Goal: Browse casually

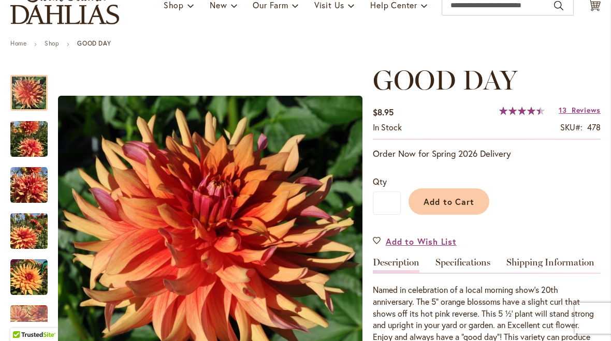
scroll to position [78, 0]
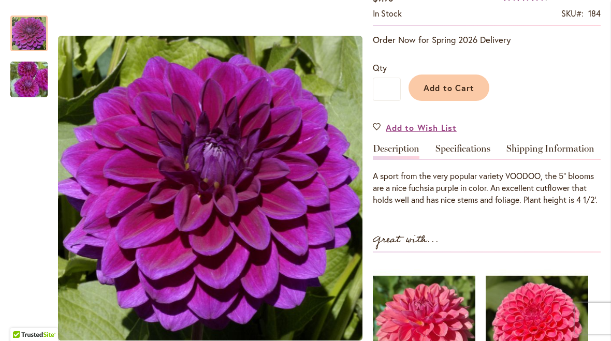
scroll to position [201, 0]
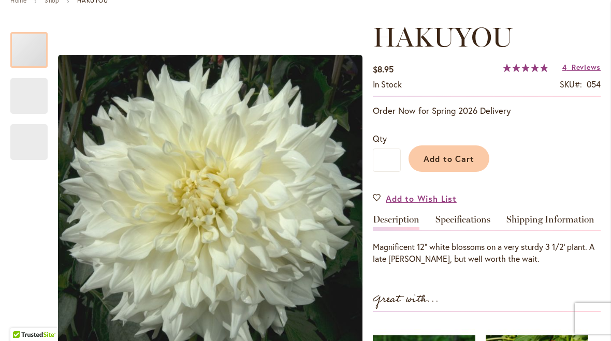
scroll to position [134, 0]
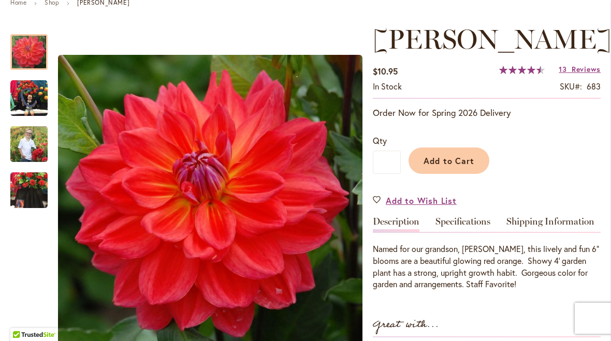
scroll to position [137, 0]
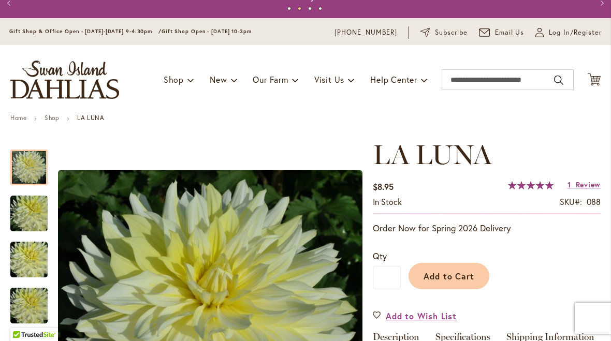
scroll to position [11, 0]
